Goal: Task Accomplishment & Management: Complete application form

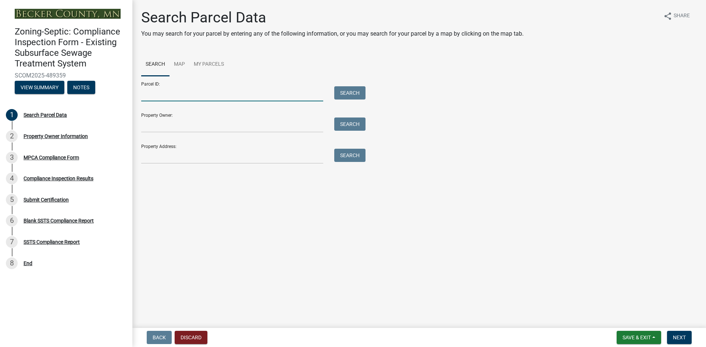
click at [189, 97] on input "Parcel ID:" at bounding box center [232, 93] width 182 height 15
paste input "081100000"
type input "081100000"
click at [346, 92] on button "Search" at bounding box center [349, 92] width 31 height 13
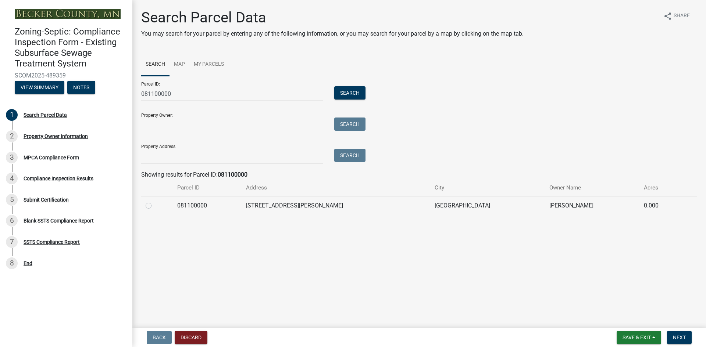
click at [154, 201] on label at bounding box center [154, 201] width 0 height 0
click at [154, 206] on input "radio" at bounding box center [156, 203] width 5 height 5
radio input "true"
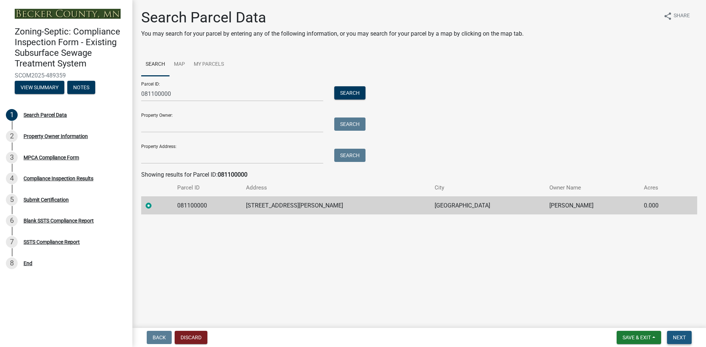
click at [680, 339] on span "Next" at bounding box center [679, 338] width 13 height 6
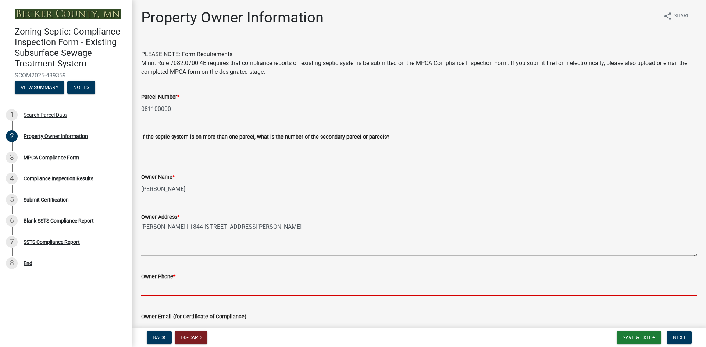
click at [195, 291] on input "Owner Phone *" at bounding box center [419, 288] width 556 height 15
paste input "[PHONE_NUMBER]"
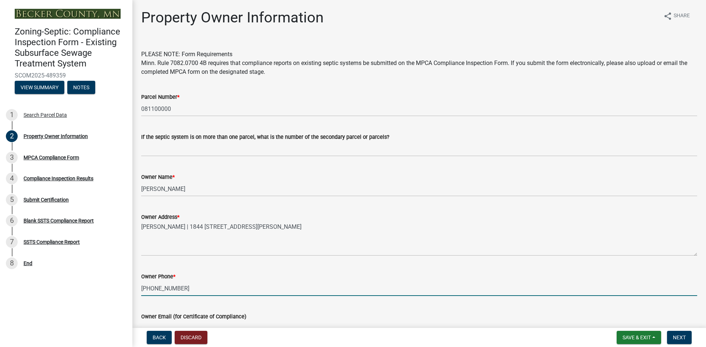
type input "[PHONE_NUMBER]"
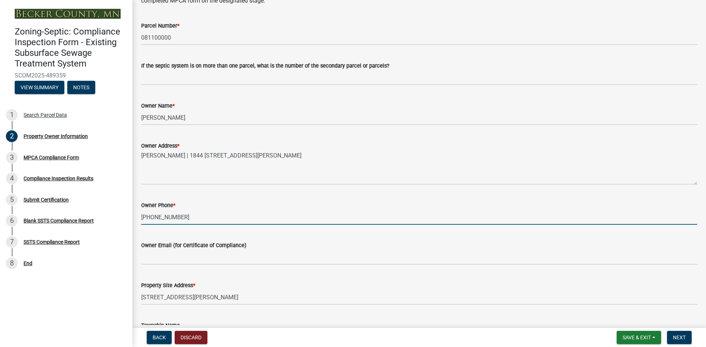
scroll to position [119, 0]
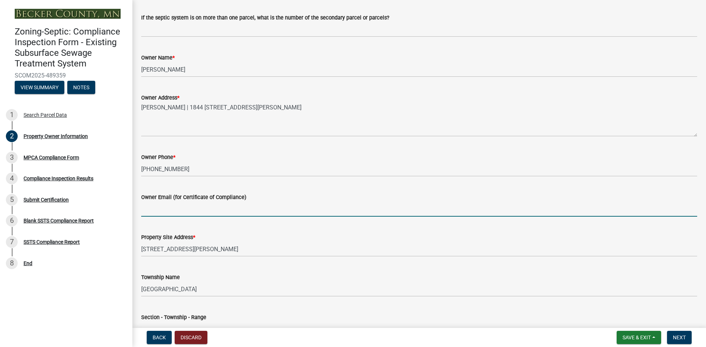
click at [182, 211] on input "Owner Email (for Certificate of Compliance)" at bounding box center [419, 209] width 556 height 15
paste input "[EMAIL_ADDRESS][DOMAIN_NAME]"
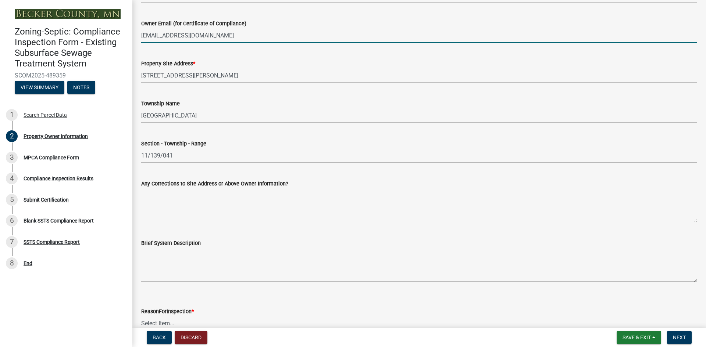
scroll to position [294, 0]
type input "[EMAIL_ADDRESS][DOMAIN_NAME]"
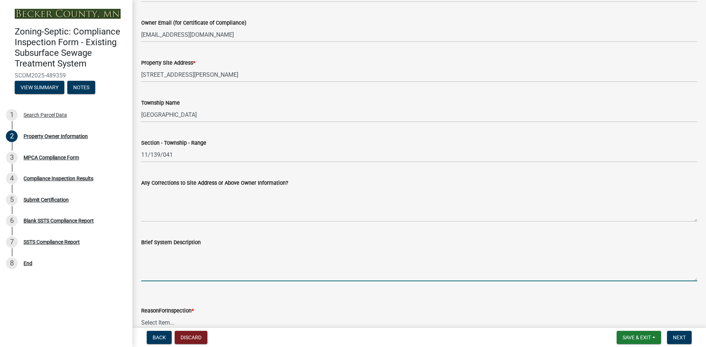
click at [170, 275] on textarea "Brief System Description" at bounding box center [419, 264] width 556 height 35
paste textarea "1250 gallon holding tank"
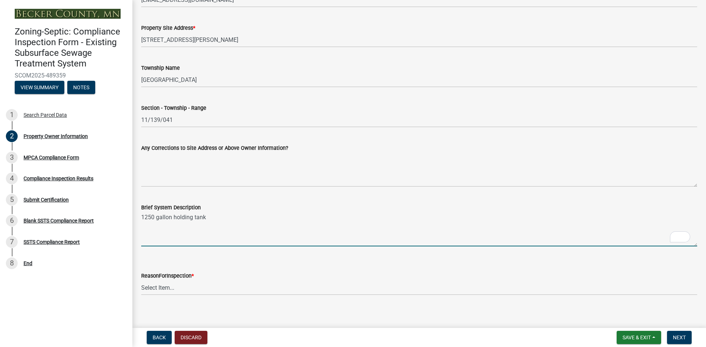
scroll to position [335, 0]
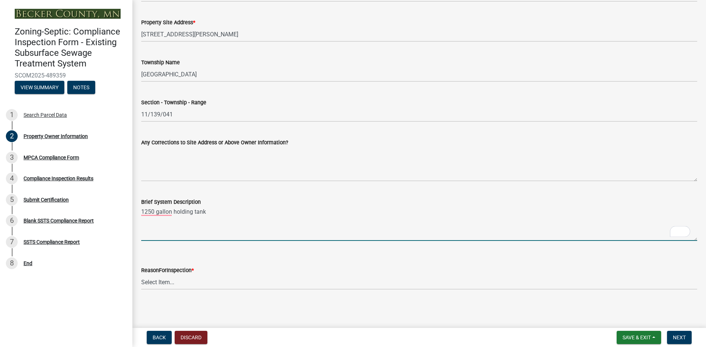
type textarea "1250 gallon holding tank"
click at [177, 284] on select "Select Item... Property Sale Lake Study Required for Permit Other" at bounding box center [419, 282] width 556 height 15
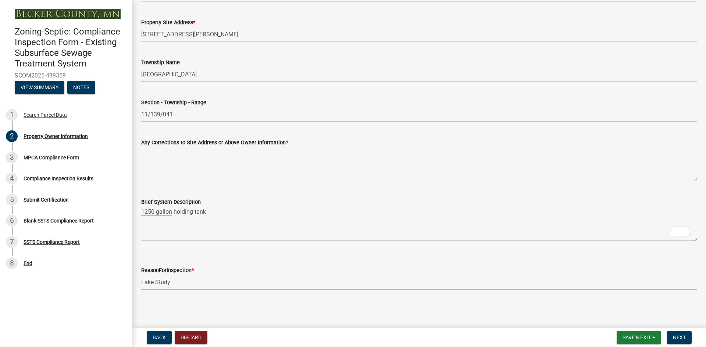
click at [141, 275] on select "Select Item... Property Sale Lake Study Required for Permit Other" at bounding box center [419, 282] width 556 height 15
select select "3e6c5637-c66b-418d-927c-69aaf39ab5a9"
click at [684, 339] on span "Next" at bounding box center [679, 338] width 13 height 6
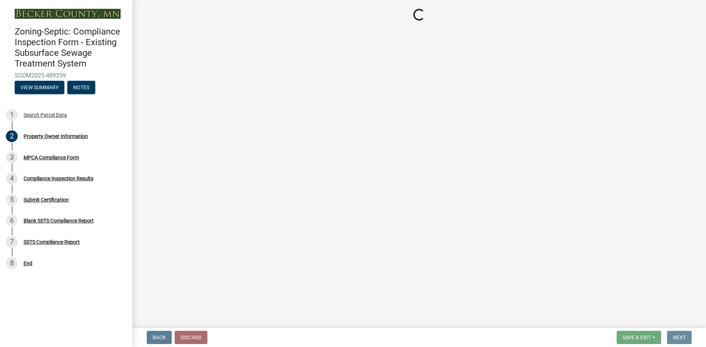
scroll to position [0, 0]
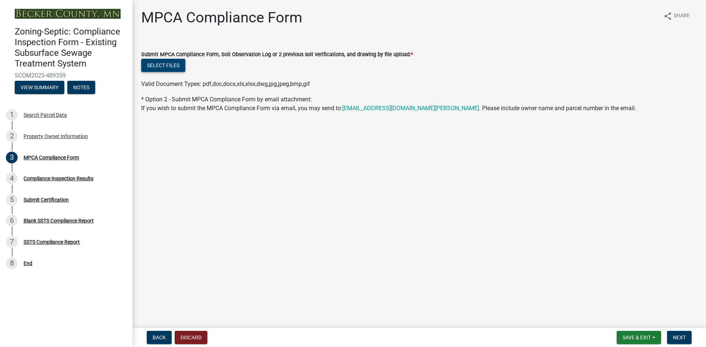
click at [154, 65] on button "Select files" at bounding box center [163, 65] width 44 height 13
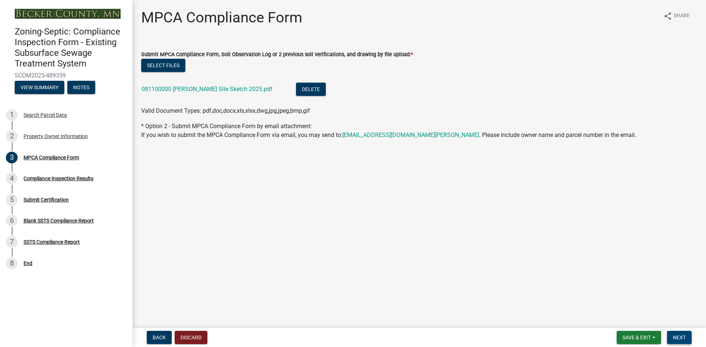
click at [672, 339] on button "Next" at bounding box center [679, 337] width 25 height 13
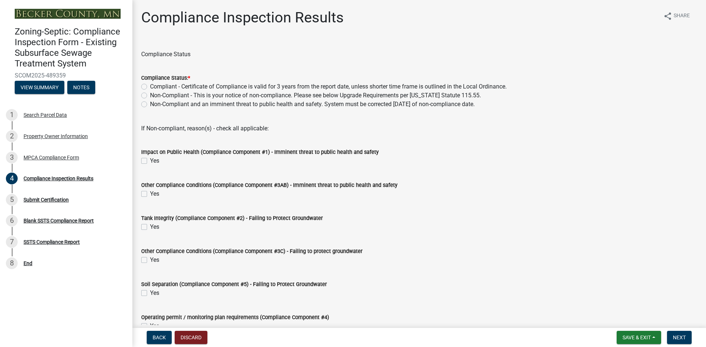
click at [150, 88] on label "Compliant - Certificate of Compliance is valid for 3 years from the report date…" at bounding box center [328, 86] width 357 height 9
click at [150, 87] on input "Compliant - Certificate of Compliance is valid for 3 years from the report date…" at bounding box center [152, 84] width 5 height 5
radio input "true"
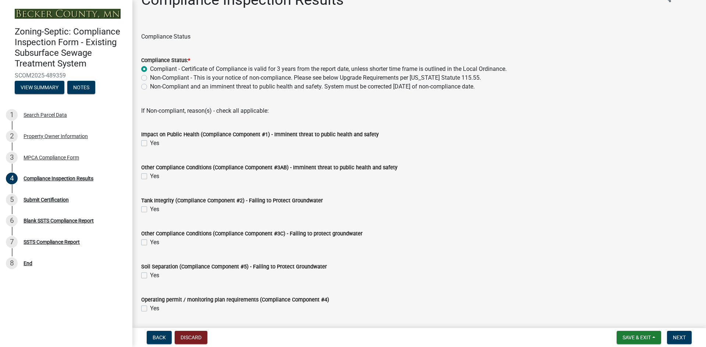
scroll to position [41, 0]
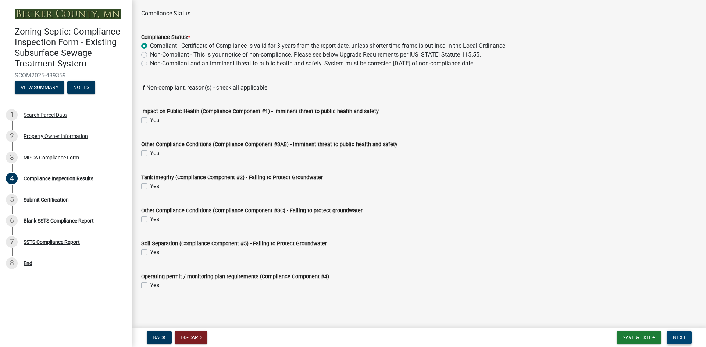
click at [674, 336] on span "Next" at bounding box center [679, 338] width 13 height 6
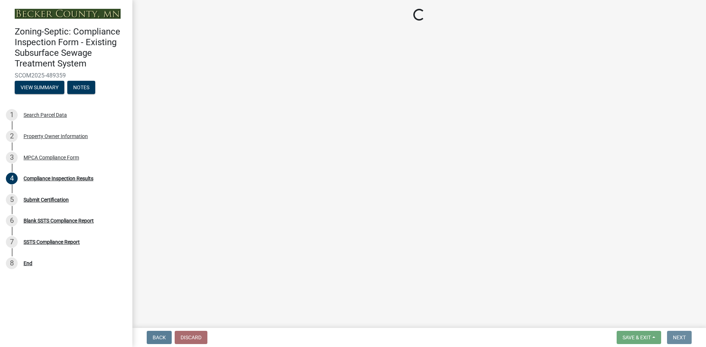
scroll to position [0, 0]
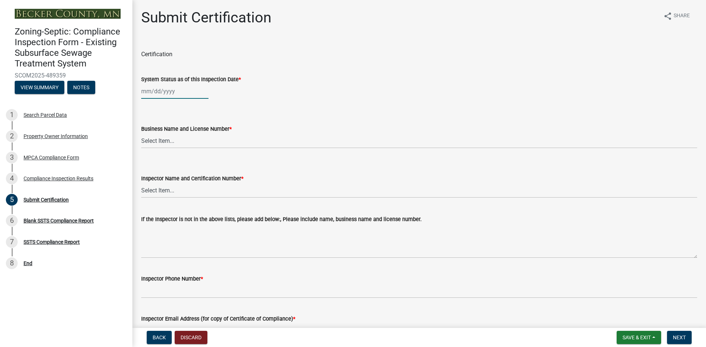
click at [154, 92] on div at bounding box center [174, 91] width 67 height 15
select select "10"
select select "2025"
click at [196, 131] on div "3" at bounding box center [196, 131] width 12 height 12
type input "[DATE]"
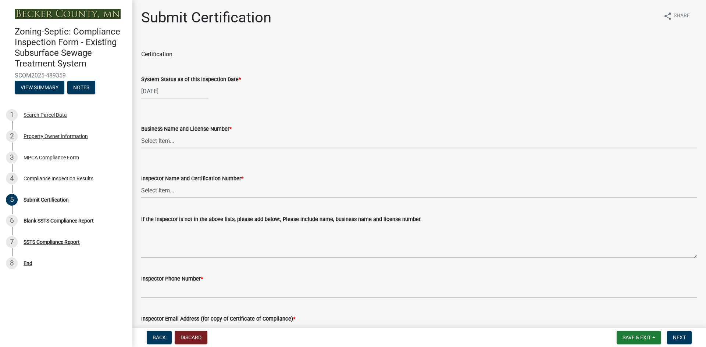
click at [172, 142] on select "Select Item... OTHER – Not listed (please add in next field and we will add to …" at bounding box center [419, 140] width 556 height 15
click at [141, 133] on select "Select Item... OTHER – Not listed (please add in next field and we will add to …" at bounding box center [419, 140] width 556 height 15
select select "2b738330-48aa-4409-96d6-d0693f9735a1"
click at [168, 191] on select "Select Item... OTHER – Not listed (please add in next field and we will add to …" at bounding box center [419, 190] width 556 height 15
click at [141, 183] on select "Select Item... OTHER – Not listed (please add in next field and we will add to …" at bounding box center [419, 190] width 556 height 15
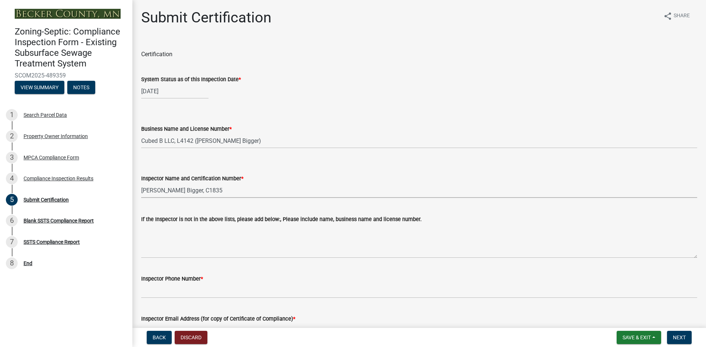
select select "4b2e459e-5176-4601-b2cf-d4e2936ebc18"
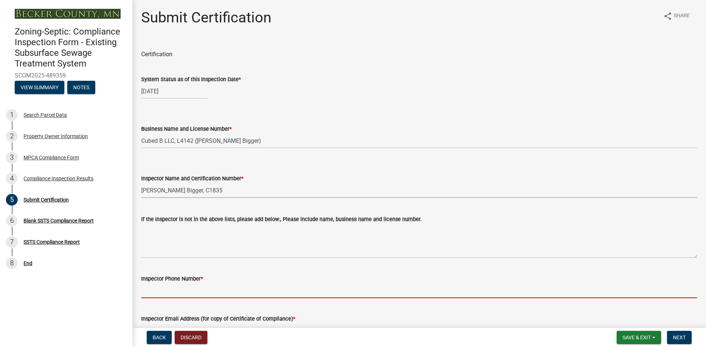
click at [167, 293] on input "Inspector Phone Number *" at bounding box center [419, 290] width 556 height 15
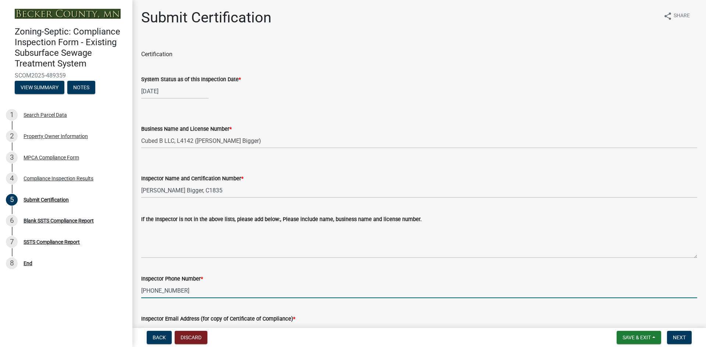
type input "[PHONE_NUMBER]"
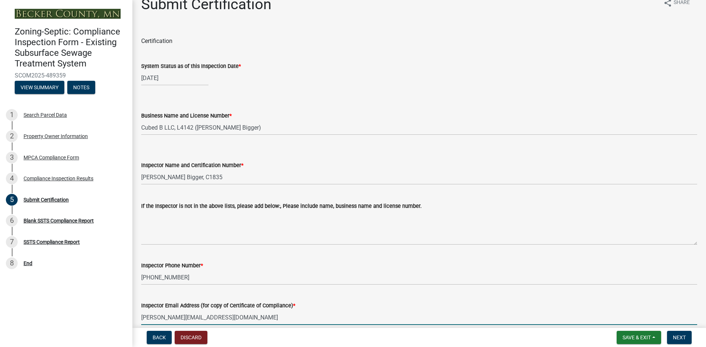
type input "[PERSON_NAME][EMAIL_ADDRESS][DOMAIN_NAME]"
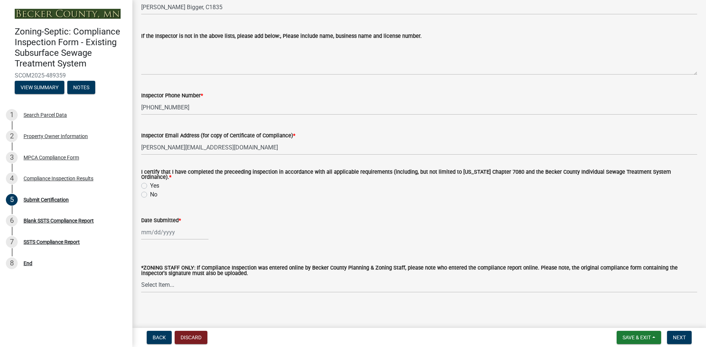
click at [150, 182] on label "Yes" at bounding box center [154, 186] width 9 height 9
click at [150, 182] on input "Yes" at bounding box center [152, 184] width 5 height 5
radio input "true"
click at [156, 230] on div at bounding box center [174, 232] width 67 height 15
select select "10"
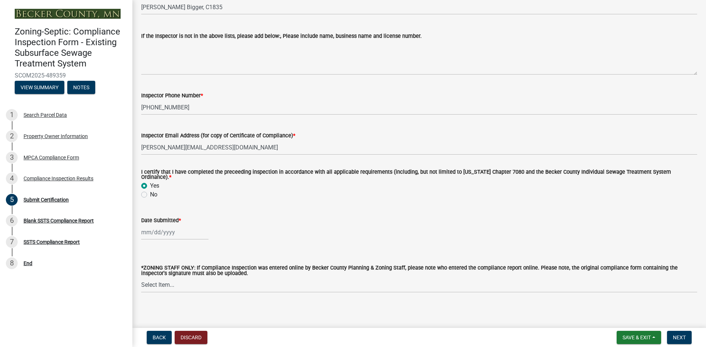
select select "2025"
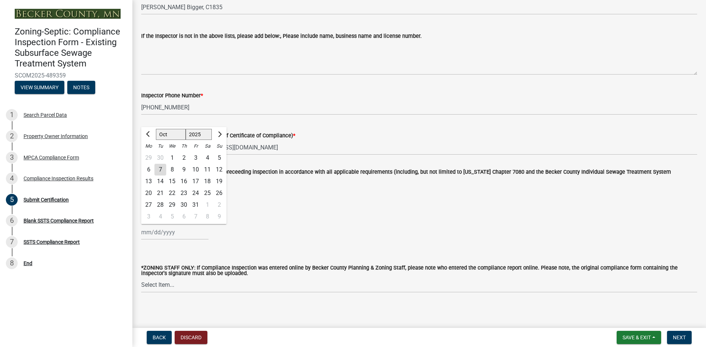
click at [161, 169] on div "7" at bounding box center [160, 170] width 12 height 12
type input "[DATE]"
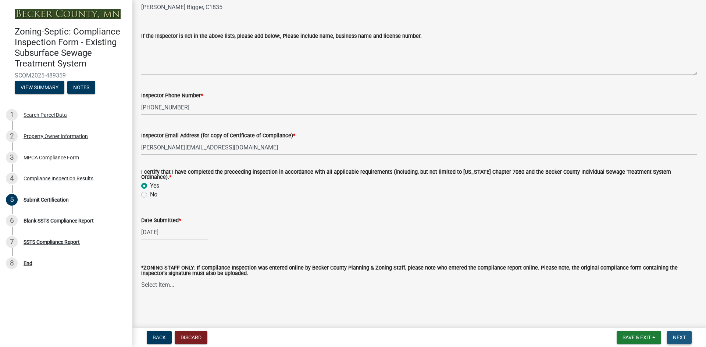
click at [684, 338] on span "Next" at bounding box center [679, 338] width 13 height 6
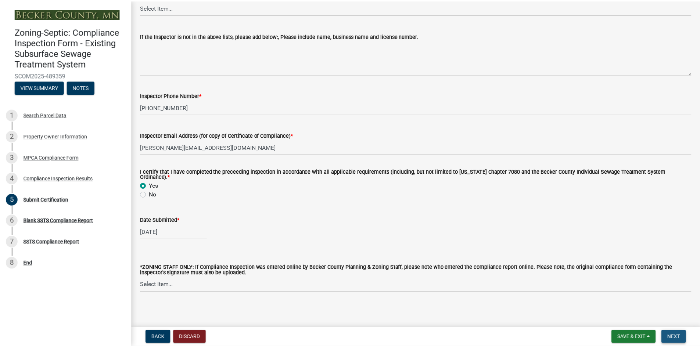
scroll to position [0, 0]
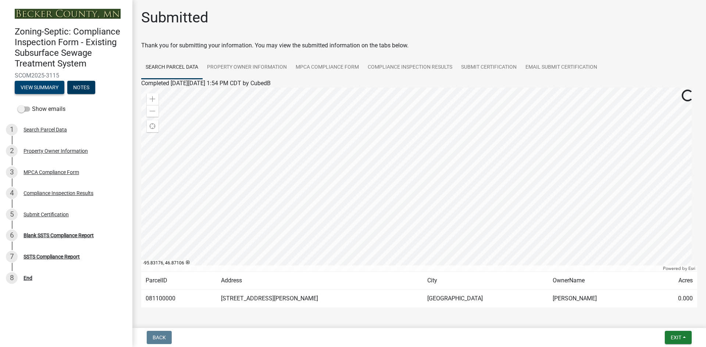
click at [36, 89] on button "View Summary" at bounding box center [40, 87] width 50 height 13
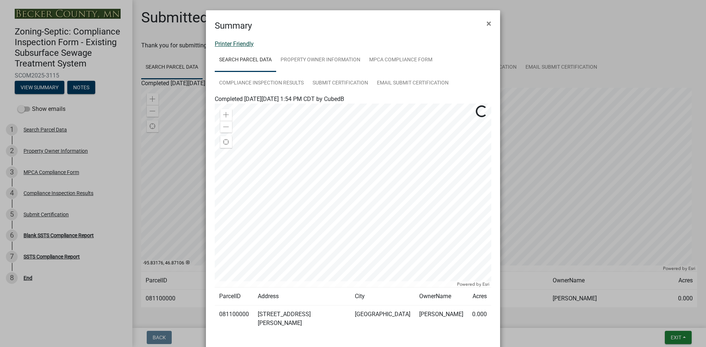
click at [240, 44] on link "Printer Friendly" at bounding box center [234, 43] width 39 height 7
click at [488, 27] on span "×" at bounding box center [488, 23] width 5 height 10
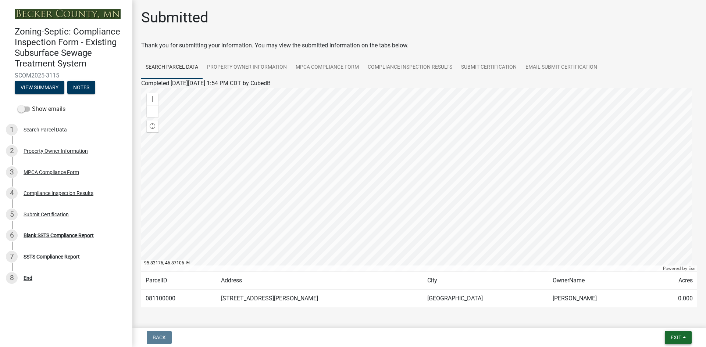
click at [678, 336] on span "Exit" at bounding box center [676, 338] width 11 height 6
click at [661, 321] on button "Save & Exit" at bounding box center [662, 319] width 59 height 18
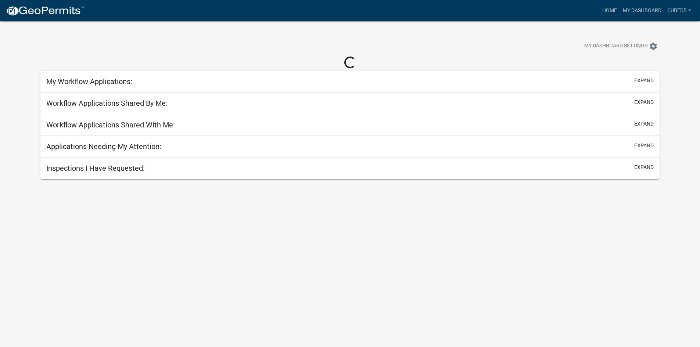
select select "3: 100"
